Goal: Task Accomplishment & Management: Use online tool/utility

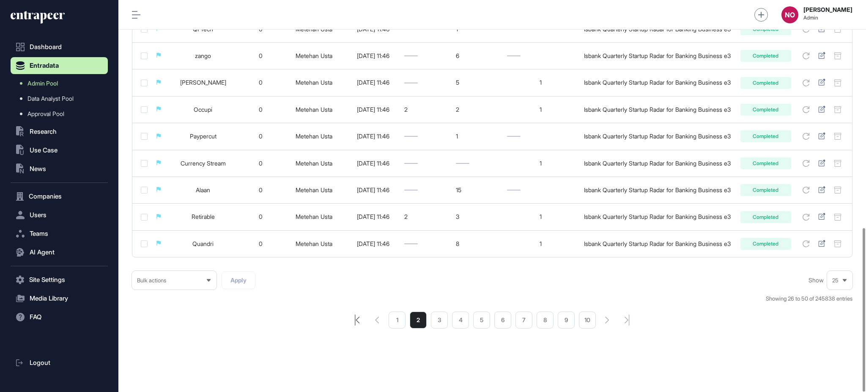
click at [355, 318] on icon "pagination-first-page-button" at bounding box center [357, 319] width 5 height 11
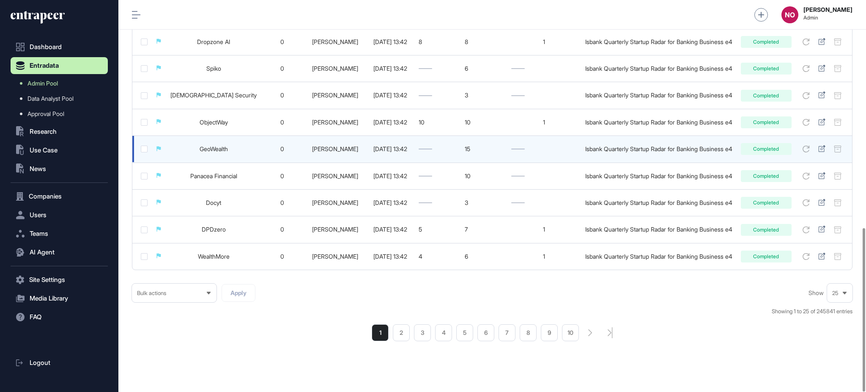
scroll to position [545, 0]
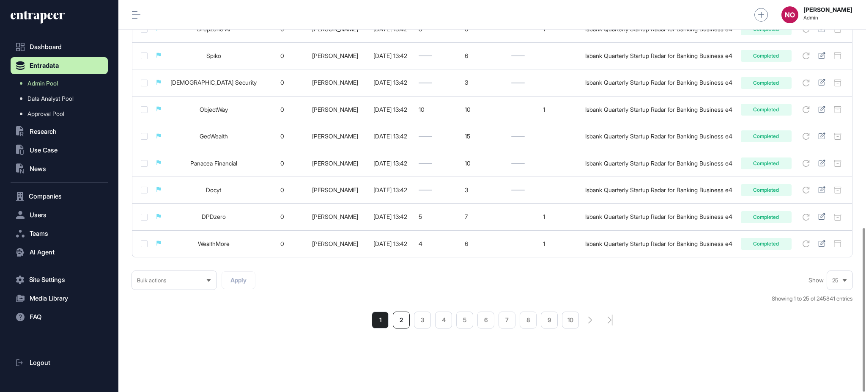
click at [403, 323] on li "2" at bounding box center [401, 319] width 17 height 17
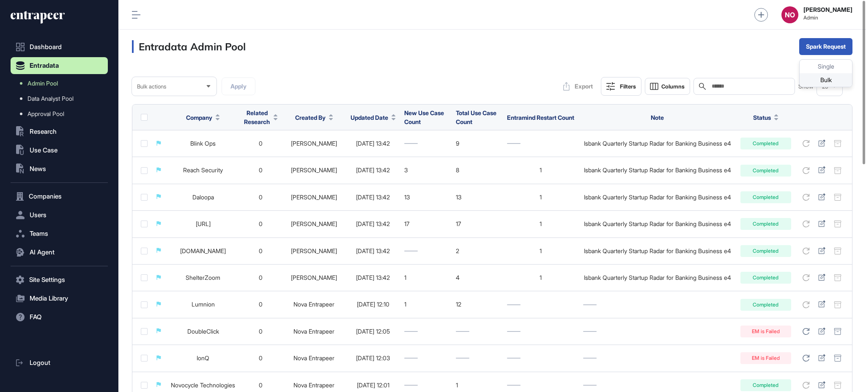
click at [831, 75] on div "Bulk" at bounding box center [826, 80] width 52 height 14
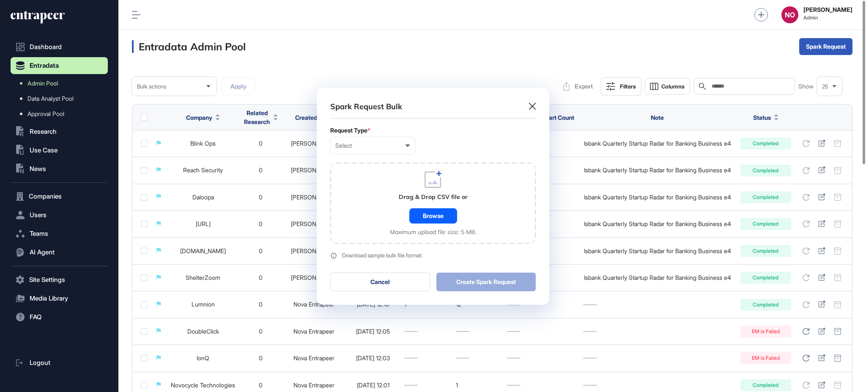
scroll to position [0, 3]
click at [352, 143] on div "Select" at bounding box center [372, 145] width 74 height 7
click at [0, 0] on div "Company" at bounding box center [0, 0] width 0 height 0
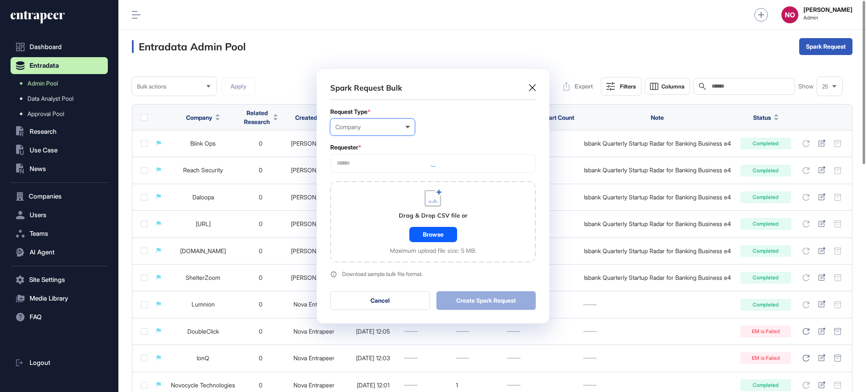
scroll to position [254, 232]
click at [366, 159] on div at bounding box center [433, 163] width 206 height 19
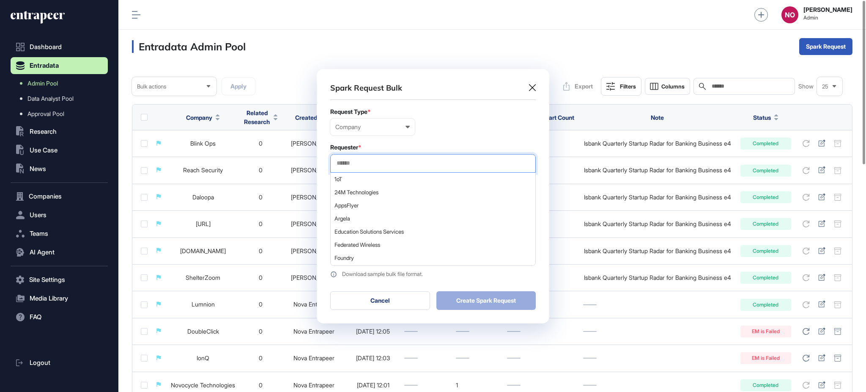
click at [366, 161] on input "text" at bounding box center [433, 162] width 195 height 7
type input "*"
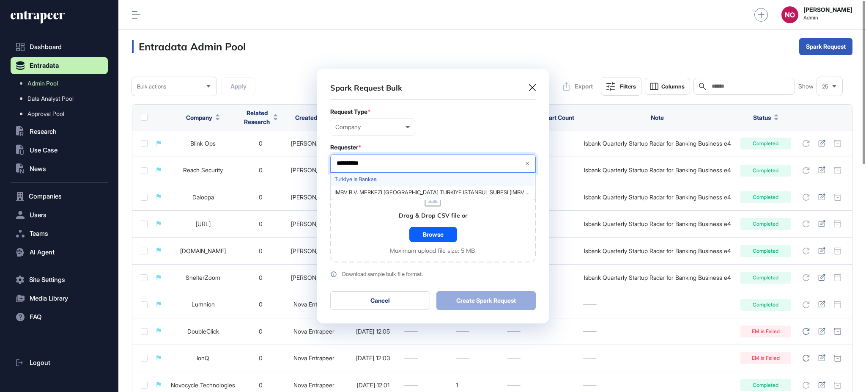
type input "**********"
click at [363, 183] on div "Turkiye Is Bankası" at bounding box center [433, 179] width 204 height 13
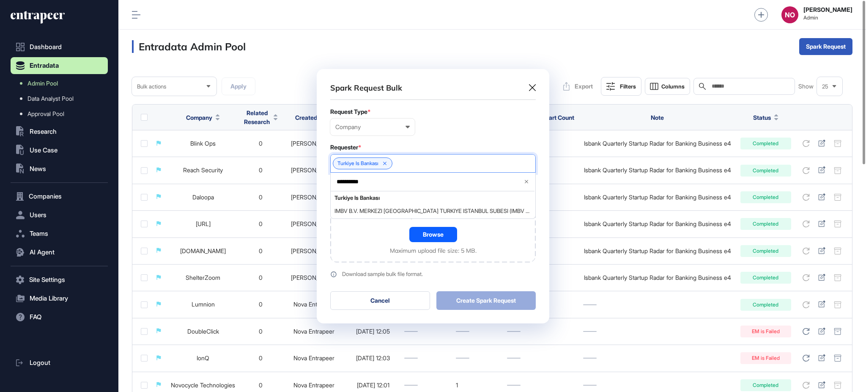
click at [361, 227] on div "Drag & Drop CSV file or Browse Maximum upload file size: 5 MB." at bounding box center [433, 221] width 206 height 81
click at [416, 230] on div "Browse" at bounding box center [433, 234] width 48 height 15
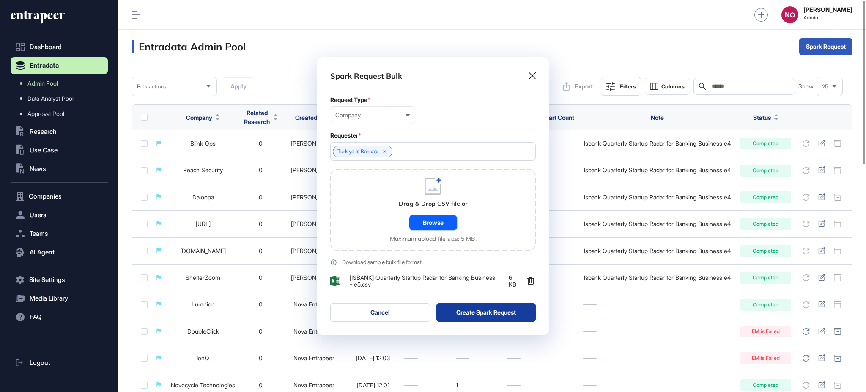
scroll to position [278, 232]
click at [465, 316] on button "Create Spark Request" at bounding box center [486, 312] width 100 height 19
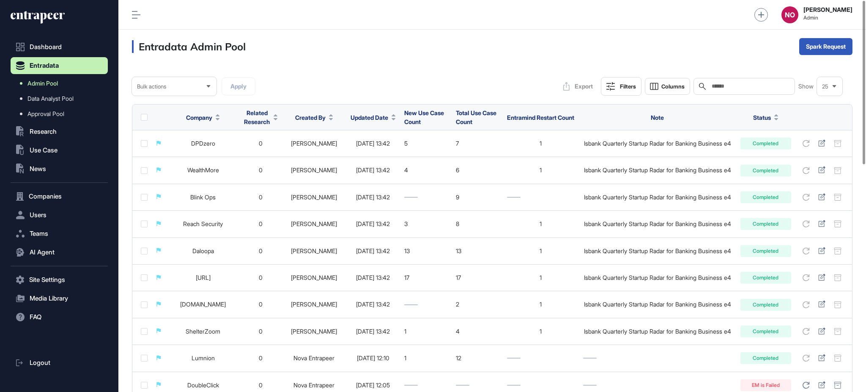
click at [80, 81] on link "Admin Pool" at bounding box center [61, 83] width 93 height 15
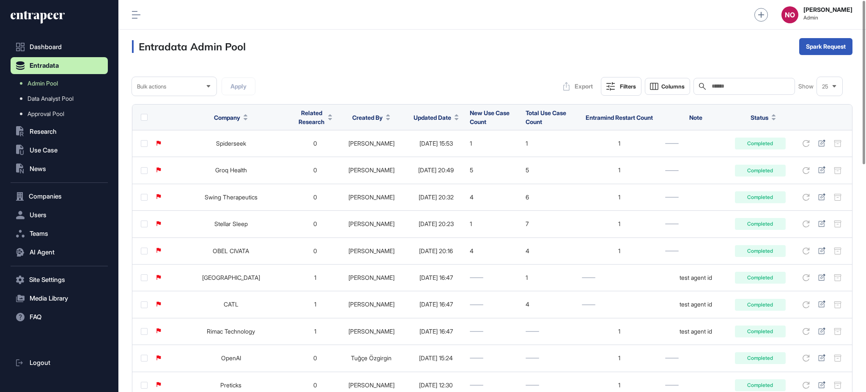
click at [455, 118] on icon at bounding box center [457, 119] width 4 height 2
click at [440, 150] on span "Sort Descending" at bounding box center [433, 152] width 34 height 7
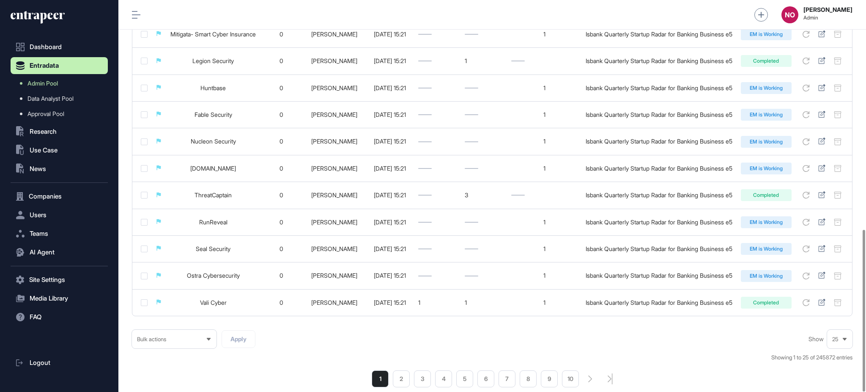
scroll to position [554, 0]
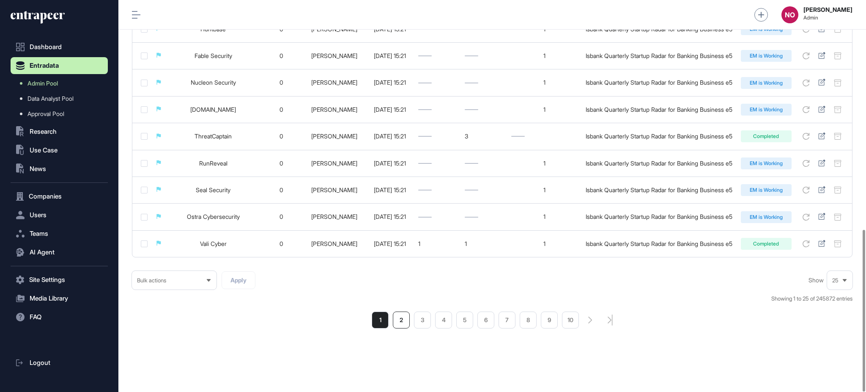
click at [408, 324] on li "2" at bounding box center [401, 319] width 17 height 17
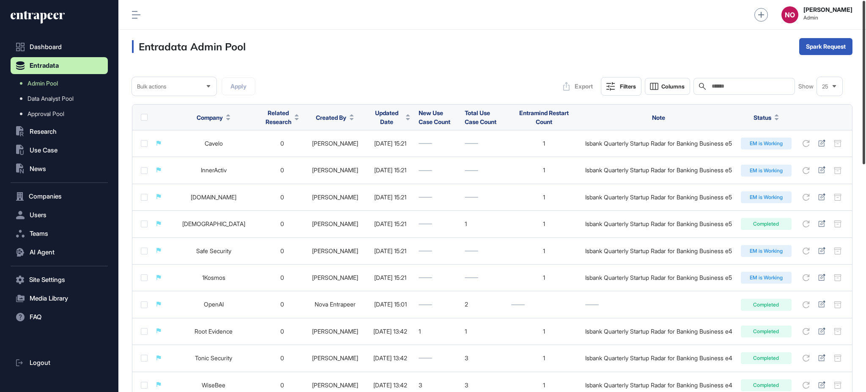
click at [865, 100] on div at bounding box center [864, 82] width 3 height 163
